Goal: Navigation & Orientation: Find specific page/section

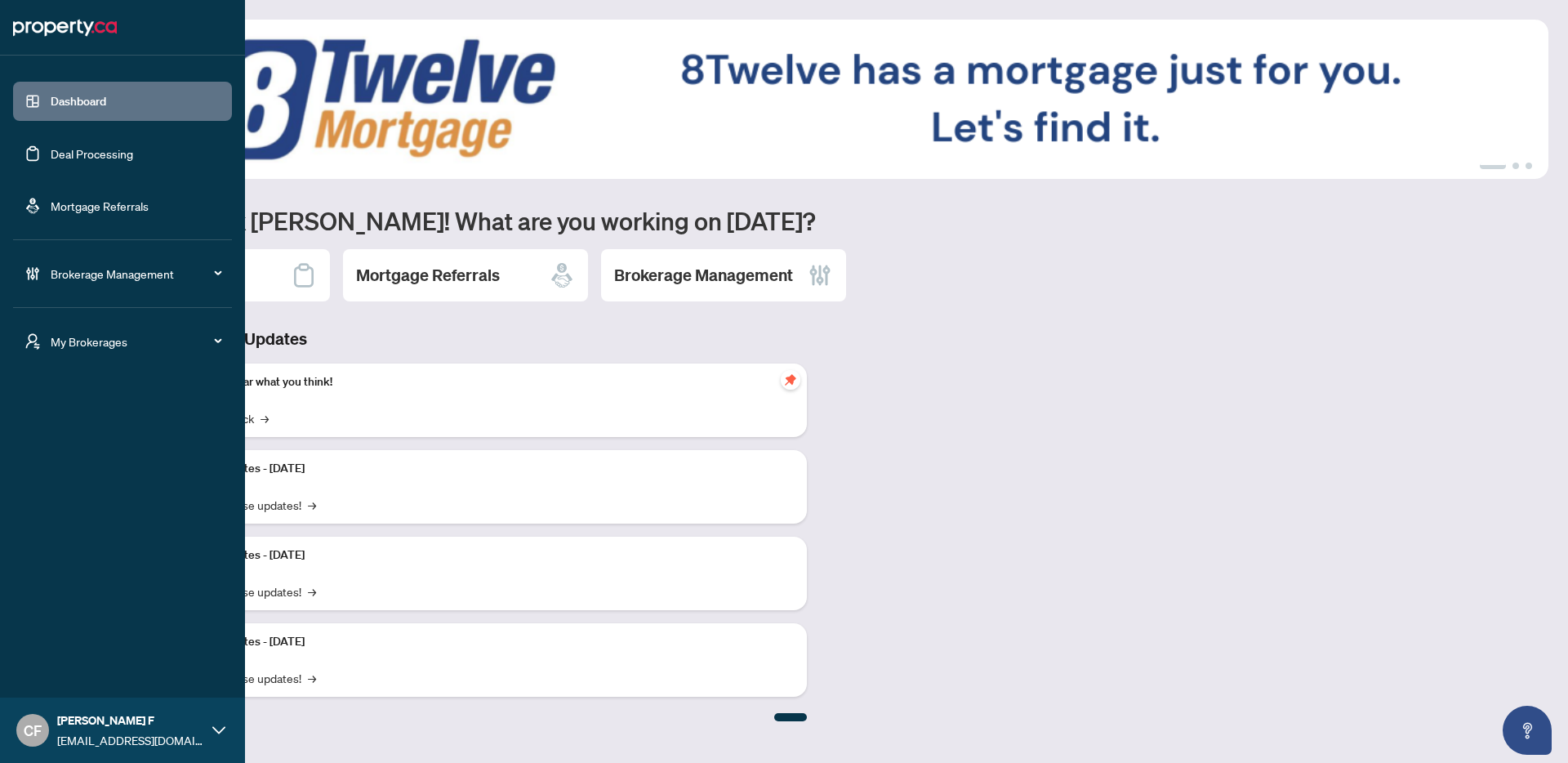
click at [40, 349] on div "My Brokerages" at bounding box center [122, 341] width 218 height 39
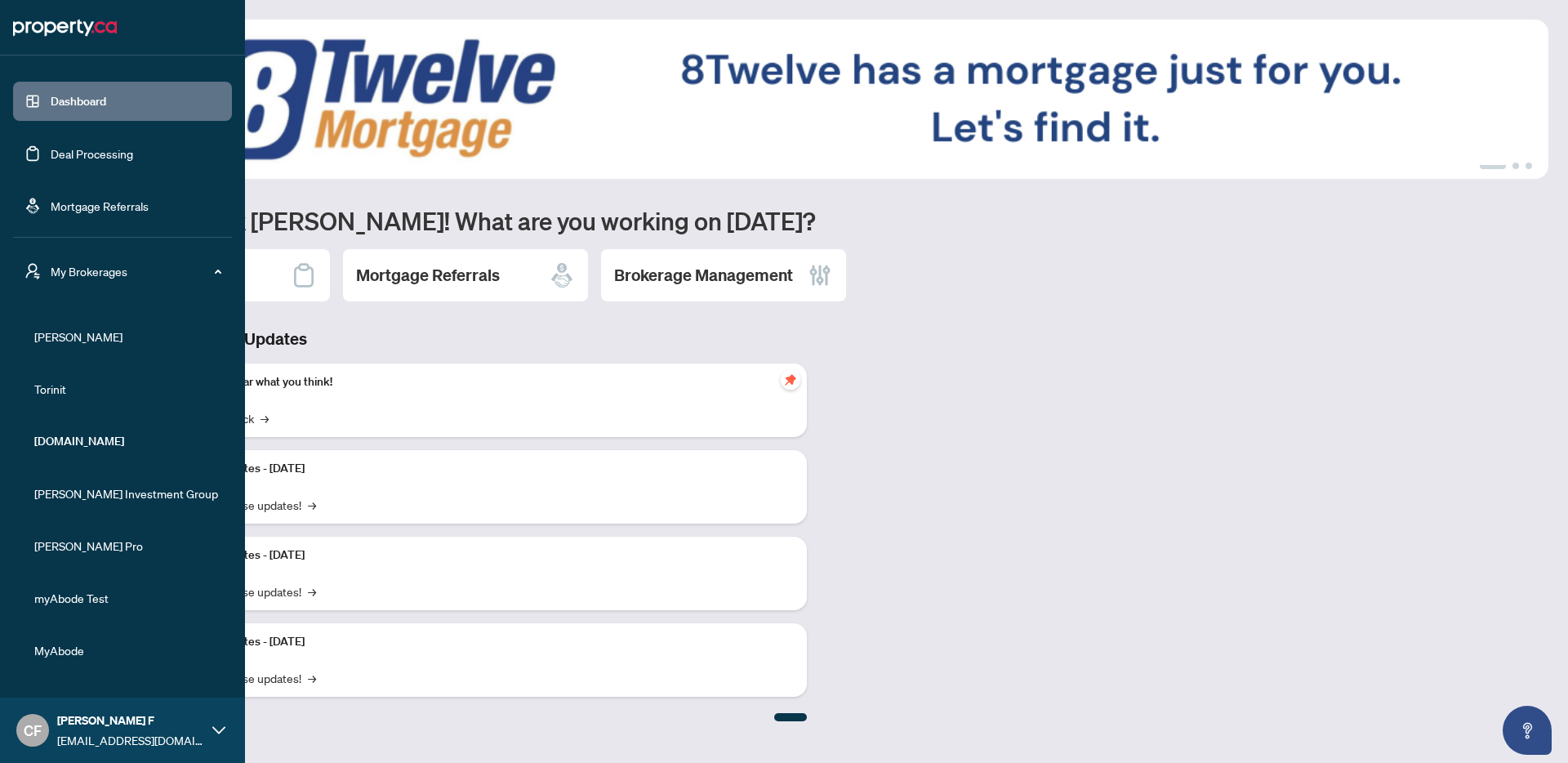
click at [65, 348] on li "RAHR" at bounding box center [122, 336] width 218 height 39
